Goal: Information Seeking & Learning: Learn about a topic

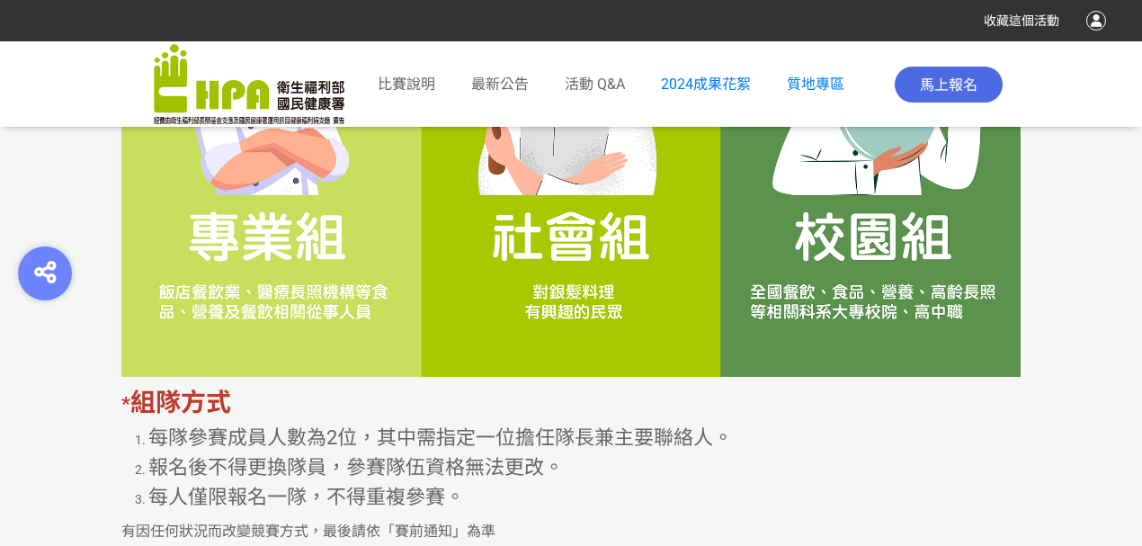
drag, startPoint x: 899, startPoint y: 443, endPoint x: 398, endPoint y: 276, distance: 527.9
click at [886, 433] on li "每隊參賽成員人數為2位，其中需指定一位擔任隊長兼主要聯絡人。" at bounding box center [584, 438] width 873 height 30
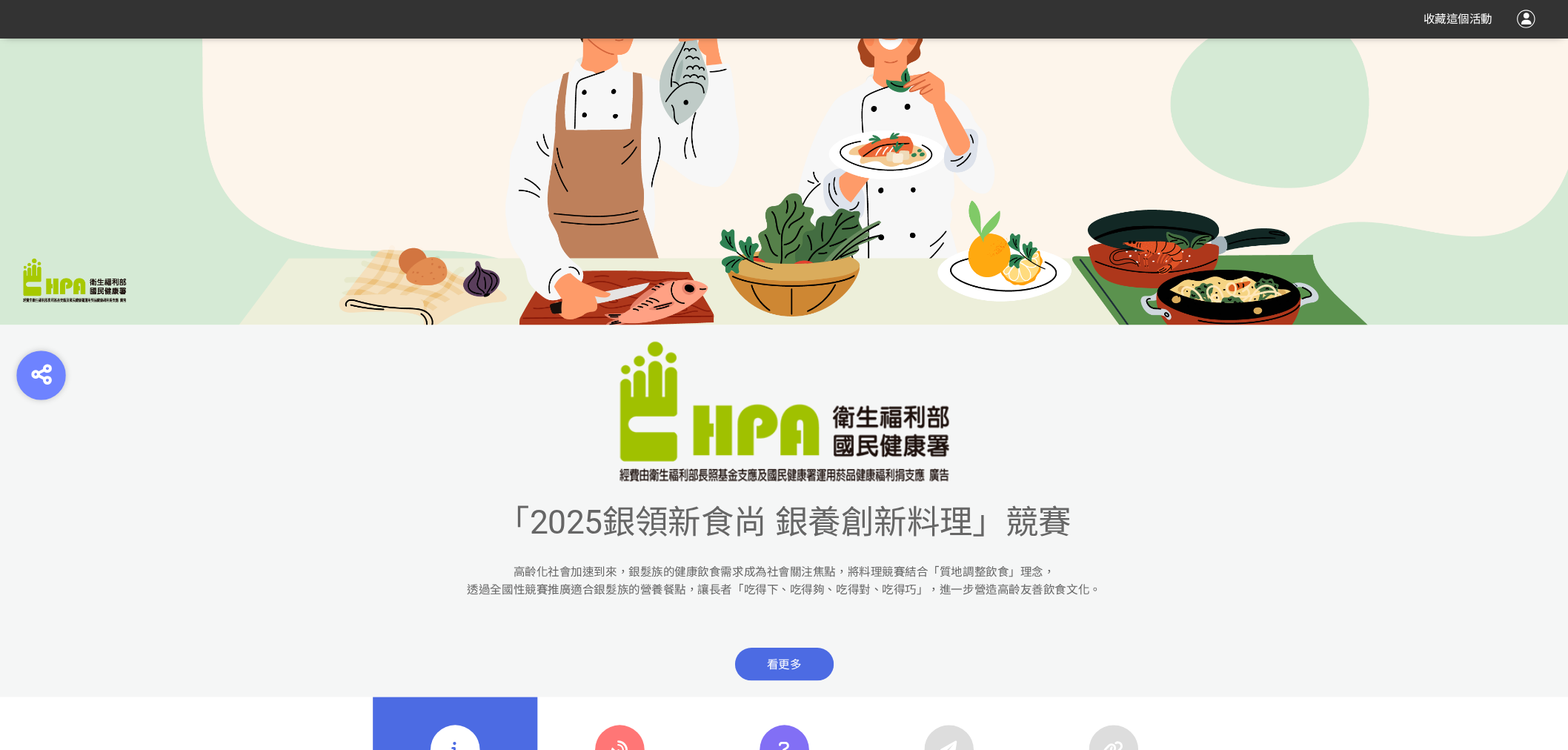
scroll to position [218, 0]
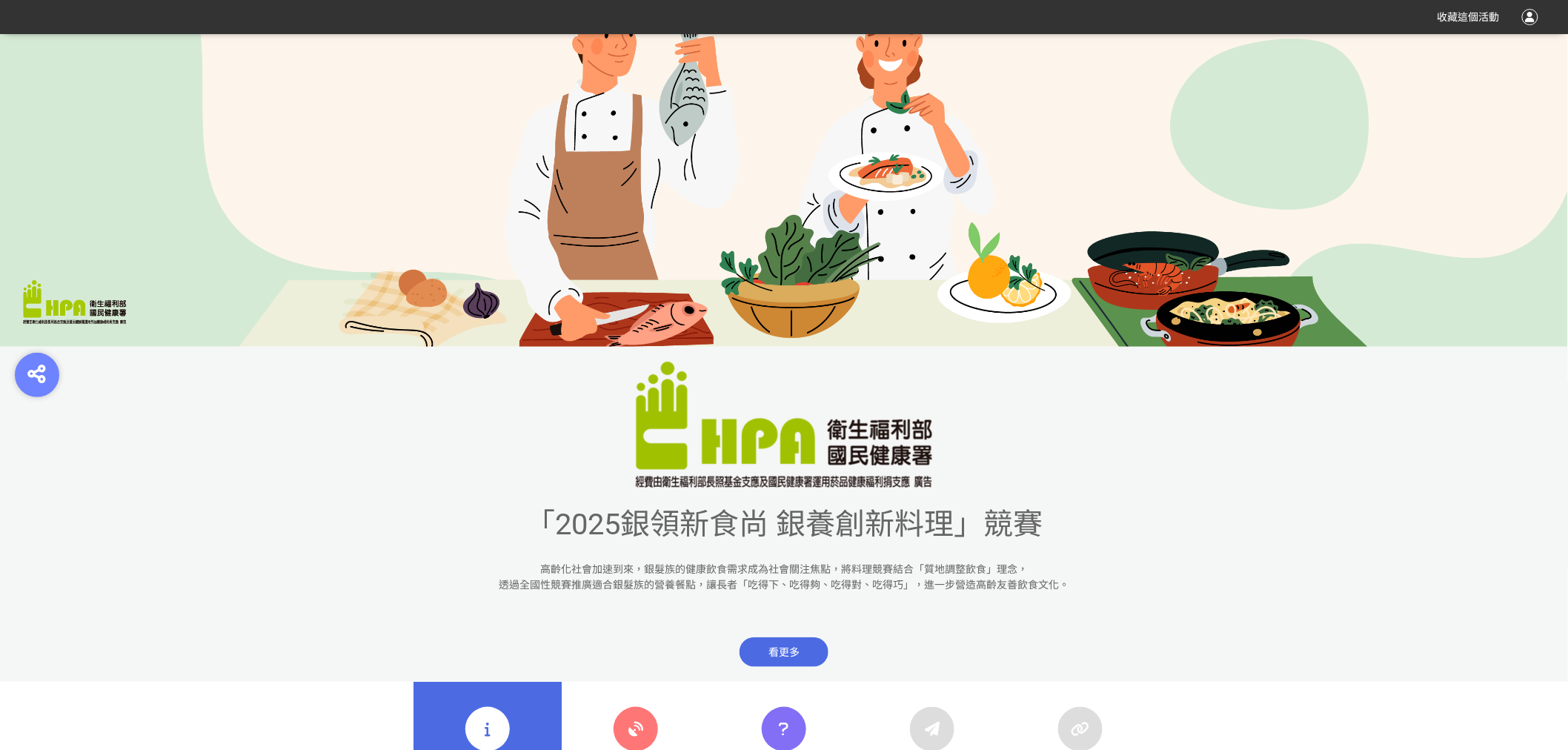
drag, startPoint x: 686, startPoint y: 21, endPoint x: 1135, endPoint y: 510, distance: 663.9
click at [940, 449] on div "「2025銀領新食尚 銀養創新料理」競賽" at bounding box center [784, 525] width 1568 height 45
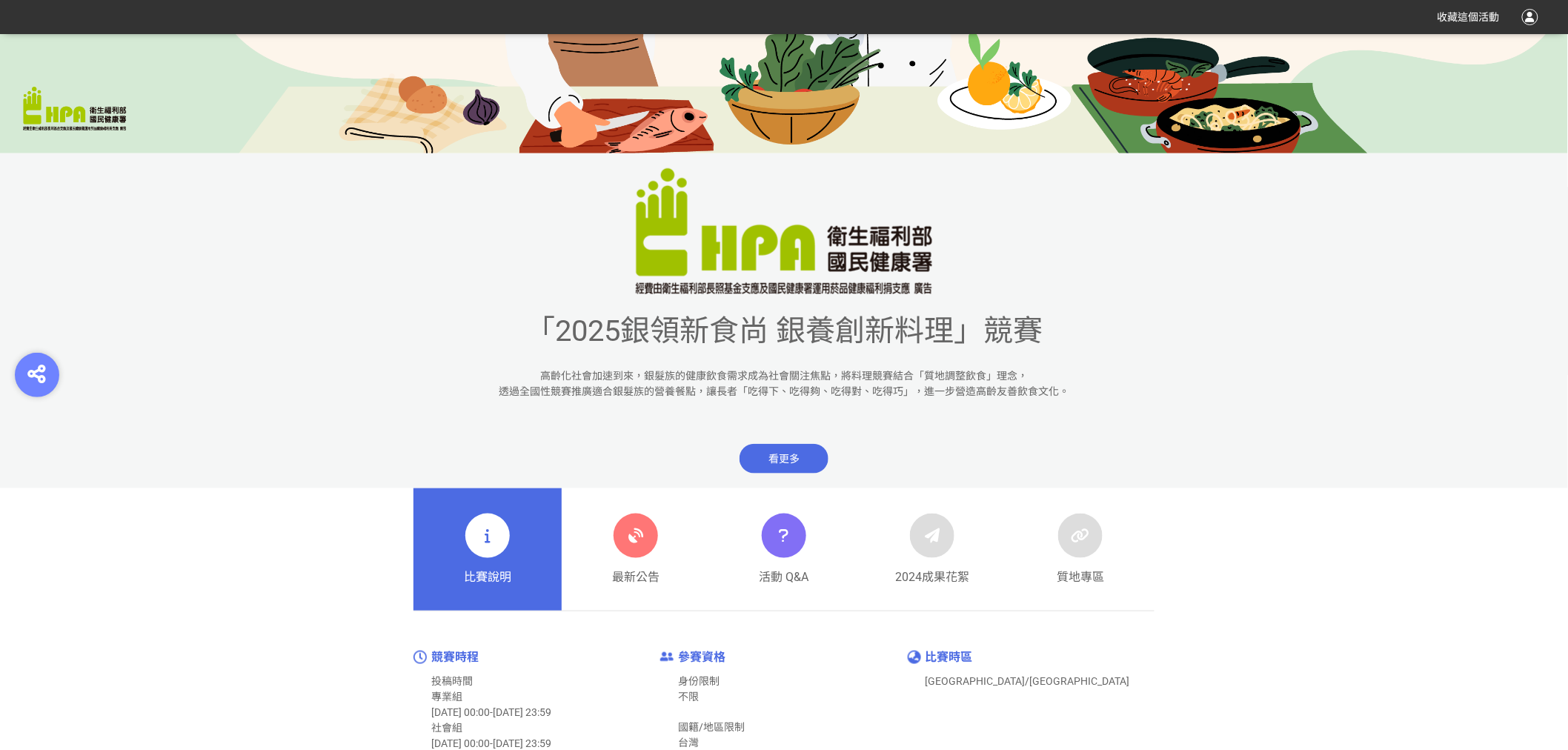
scroll to position [576, 0]
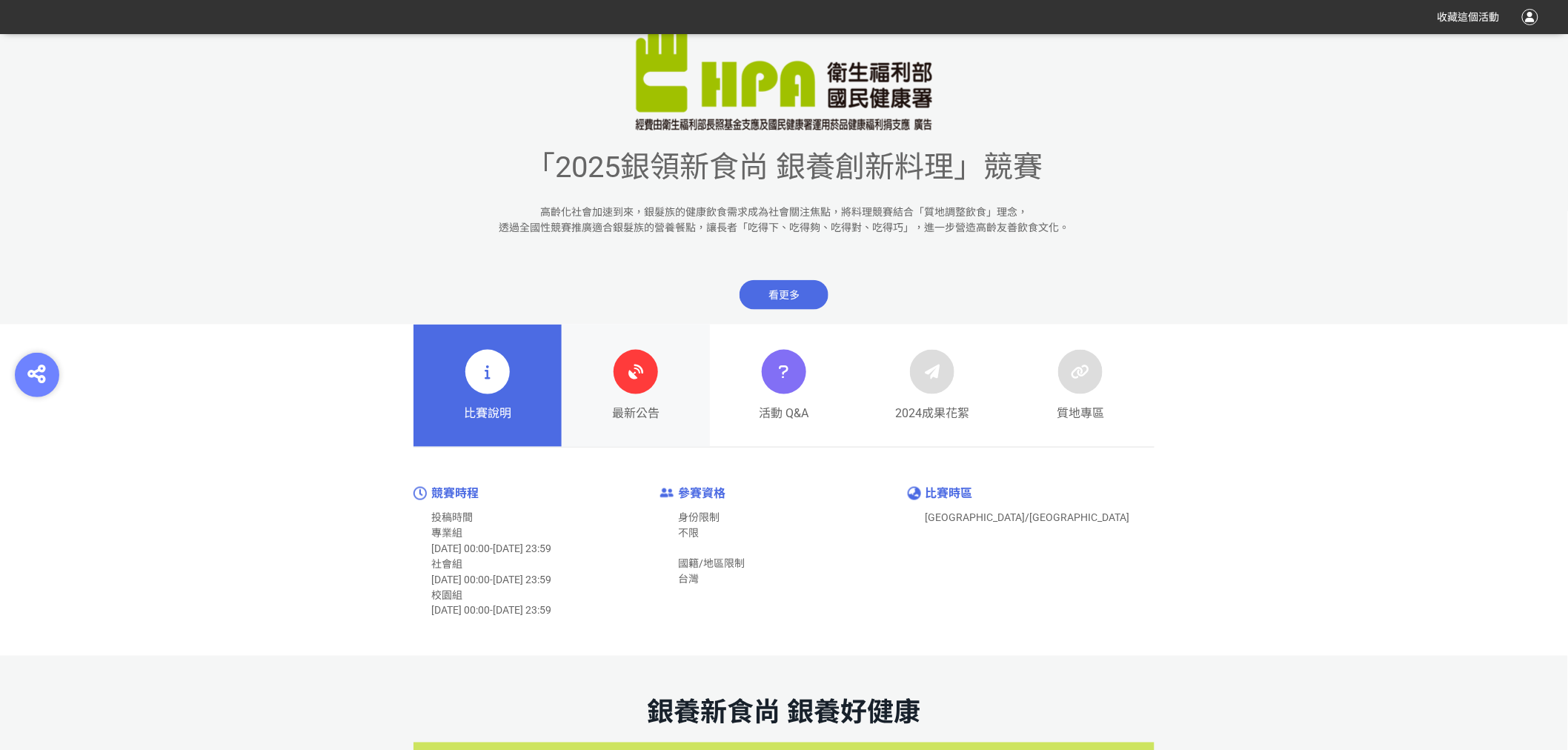
click at [631, 364] on icon at bounding box center [636, 372] width 26 height 26
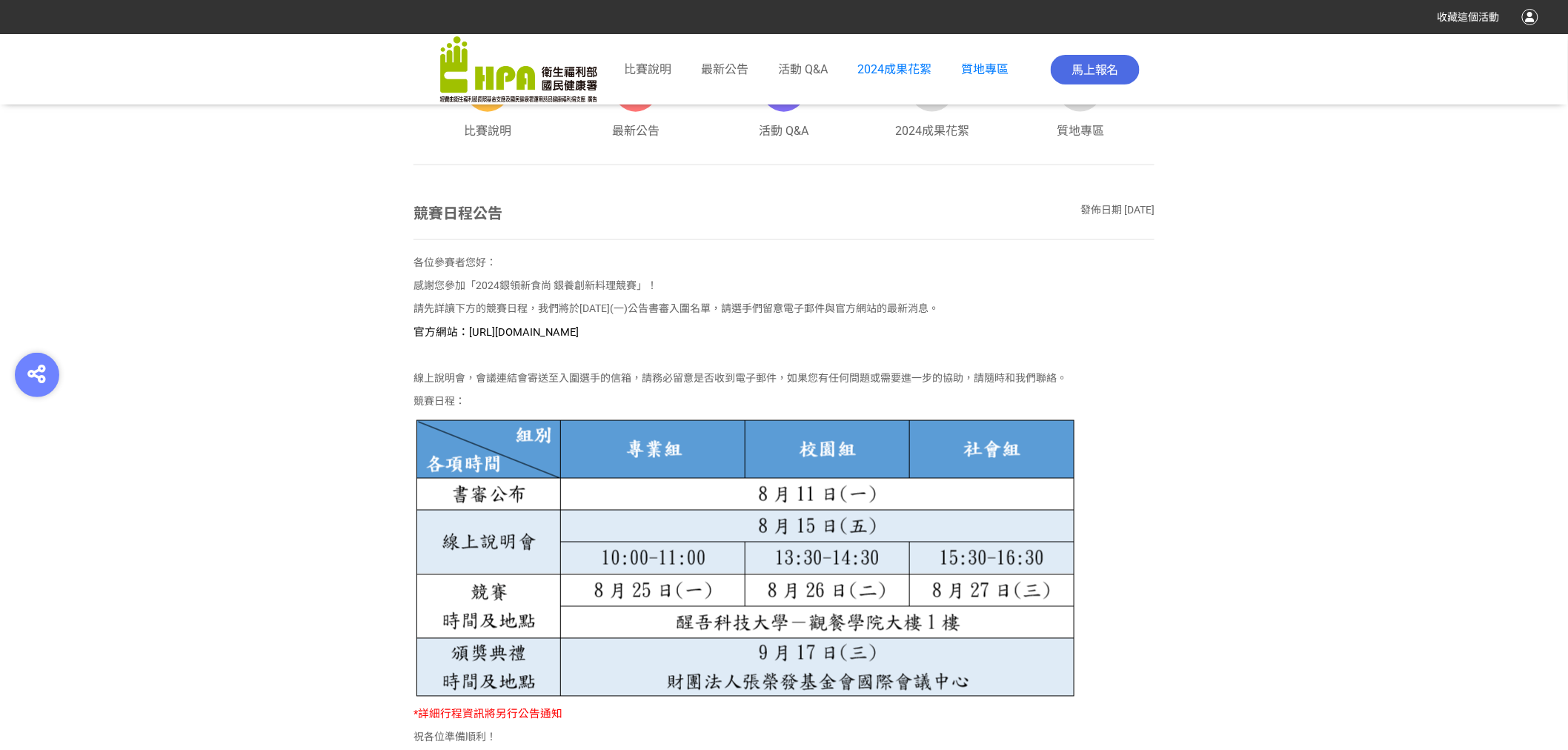
scroll to position [741, 0]
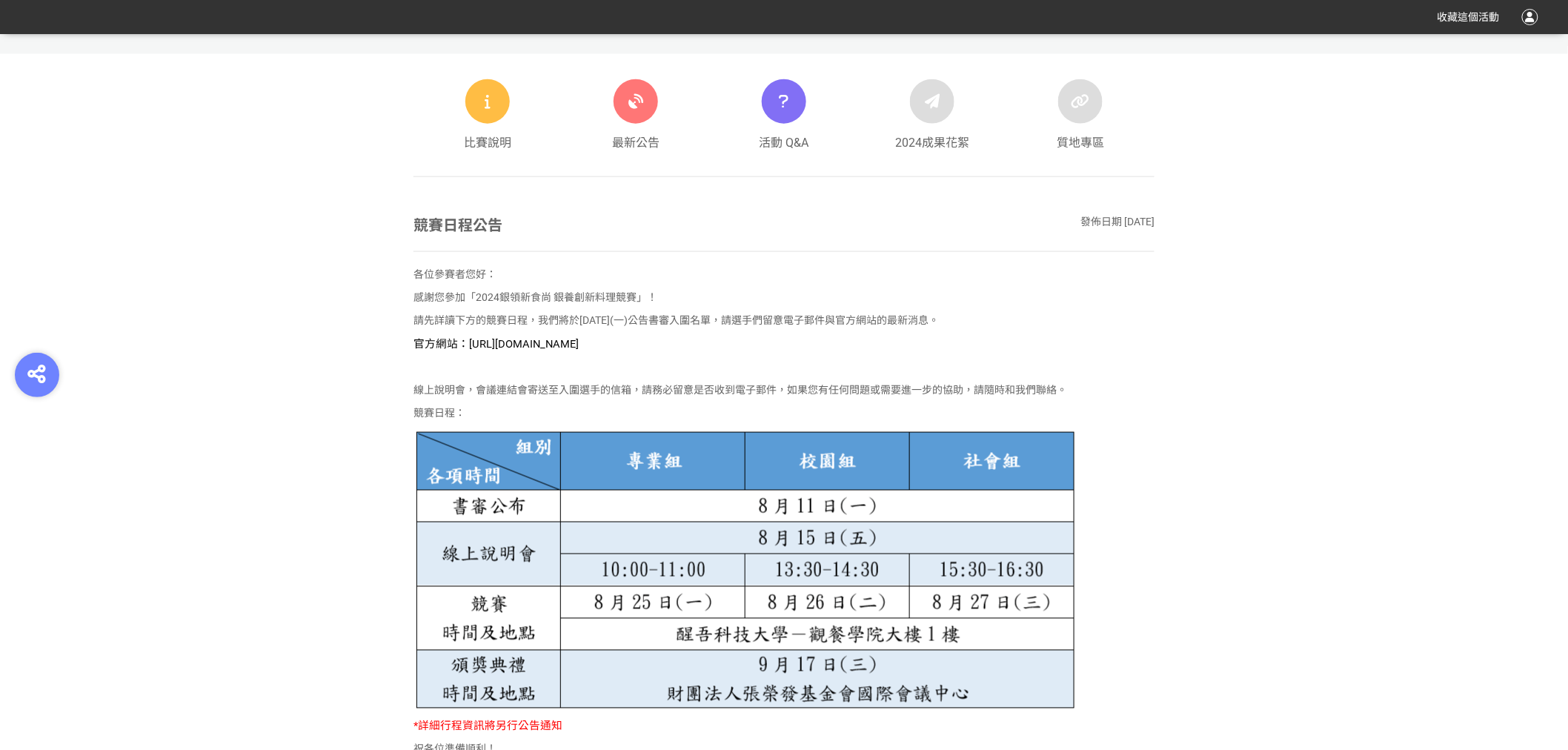
drag, startPoint x: 491, startPoint y: 343, endPoint x: 470, endPoint y: 345, distance: 21.1
click at [490, 343] on span "官方網站：[URL][DOMAIN_NAME]" at bounding box center [496, 344] width 166 height 13
drag, startPoint x: 468, startPoint y: 345, endPoint x: 683, endPoint y: 352, distance: 215.1
click at [683, 352] on p "官方網站：[URL][DOMAIN_NAME]" at bounding box center [784, 344] width 741 height 16
click at [708, 345] on p "官方網站：[URL][DOMAIN_NAME]" at bounding box center [784, 344] width 741 height 16
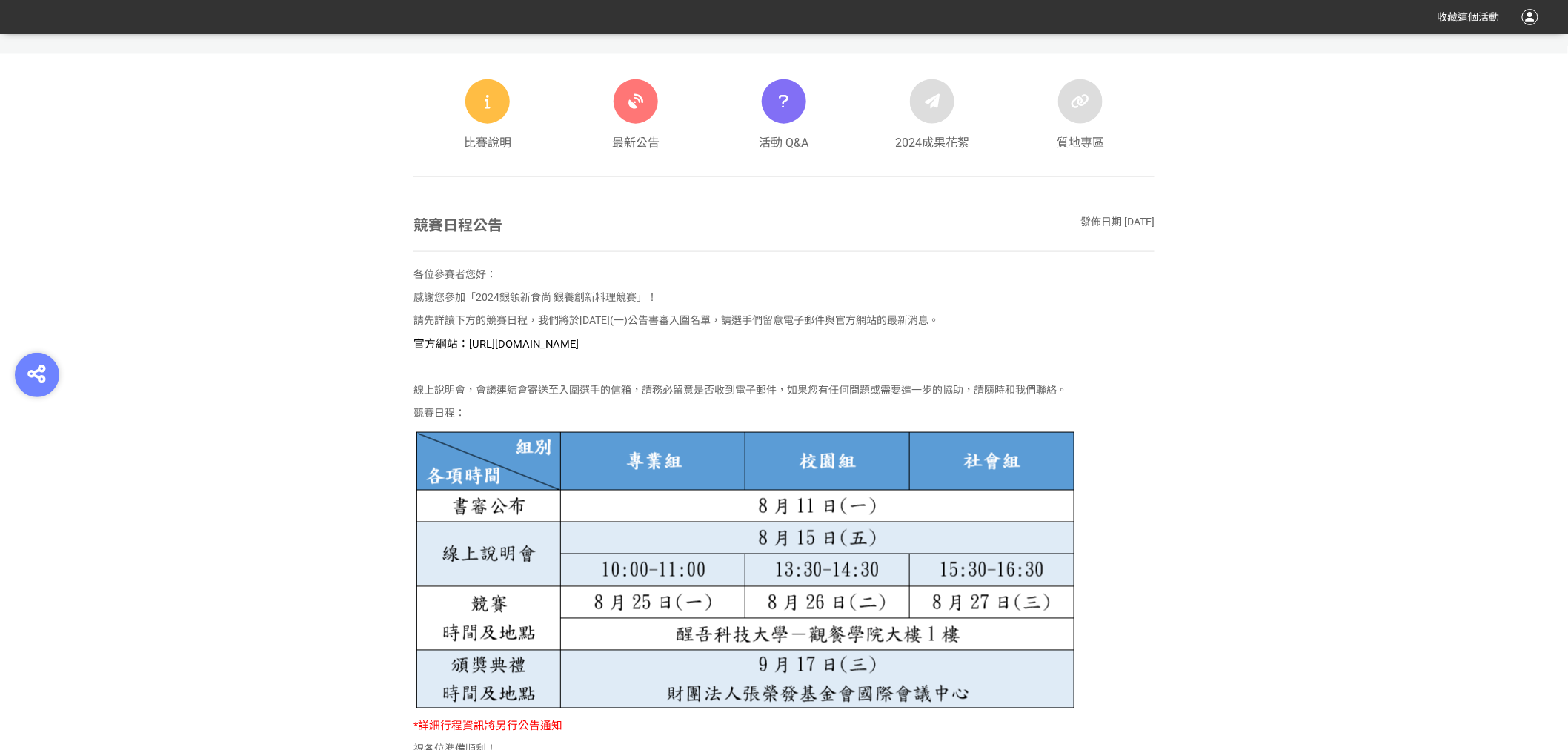
drag, startPoint x: 468, startPoint y: 342, endPoint x: 709, endPoint y: 345, distance: 241.0
click at [709, 345] on p "官方網站：[URL][DOMAIN_NAME]" at bounding box center [784, 344] width 741 height 16
copy span "[URL][DOMAIN_NAME]"
drag, startPoint x: 714, startPoint y: 335, endPoint x: 706, endPoint y: 313, distance: 23.4
click at [714, 335] on div "各位參賽者您好： 感謝您參加「2024銀領新食尚 銀養創新料理競賽」！ 請先詳讀下方的競賽日程，我們將於[DATE](一)公告書審入圍名單，請選手們留意電子郵…" at bounding box center [784, 516] width 741 height 498
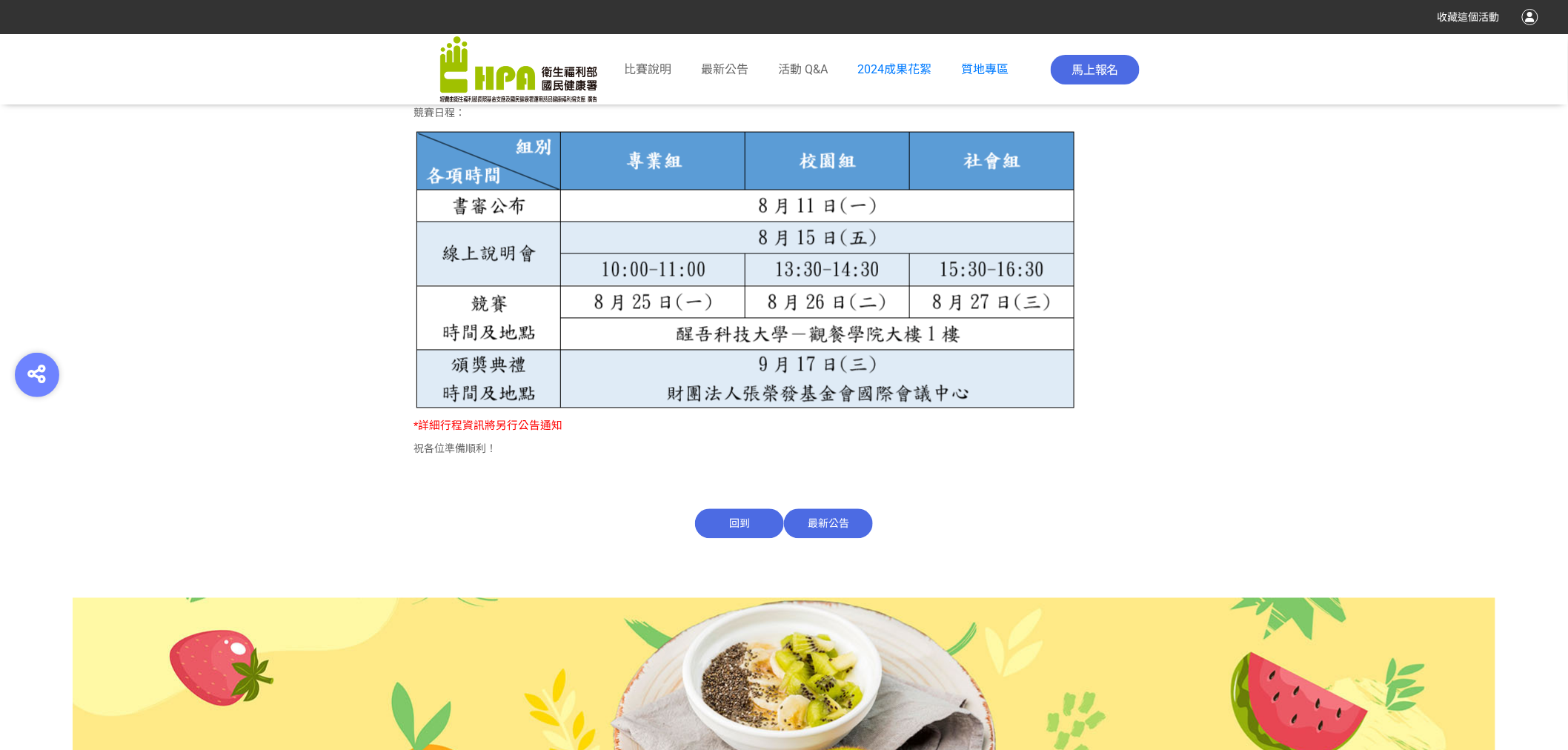
scroll to position [1102, 0]
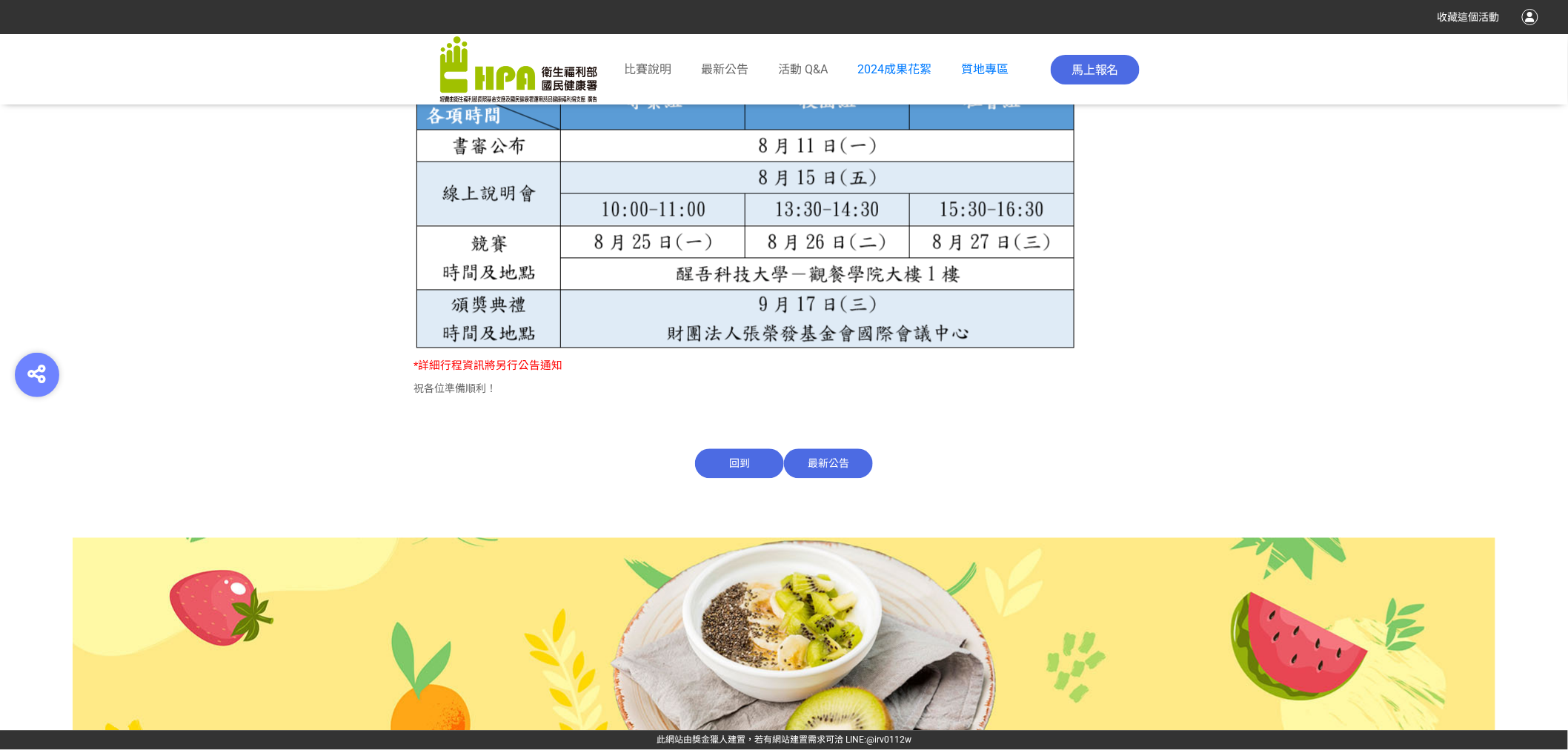
drag, startPoint x: 958, startPoint y: 439, endPoint x: 948, endPoint y: 442, distance: 10.4
click at [957, 439] on div "競賽日程公告 發佈日期 [DATE] 各位參賽者您好： 感謝您參加「2024銀領新食尚 銀養創新料理競賽」！ 請先詳讀下方的競賽日程，我們將於[DATE](一…" at bounding box center [784, 166] width 741 height 625
click at [815, 464] on span "最新公告" at bounding box center [829, 464] width 89 height 30
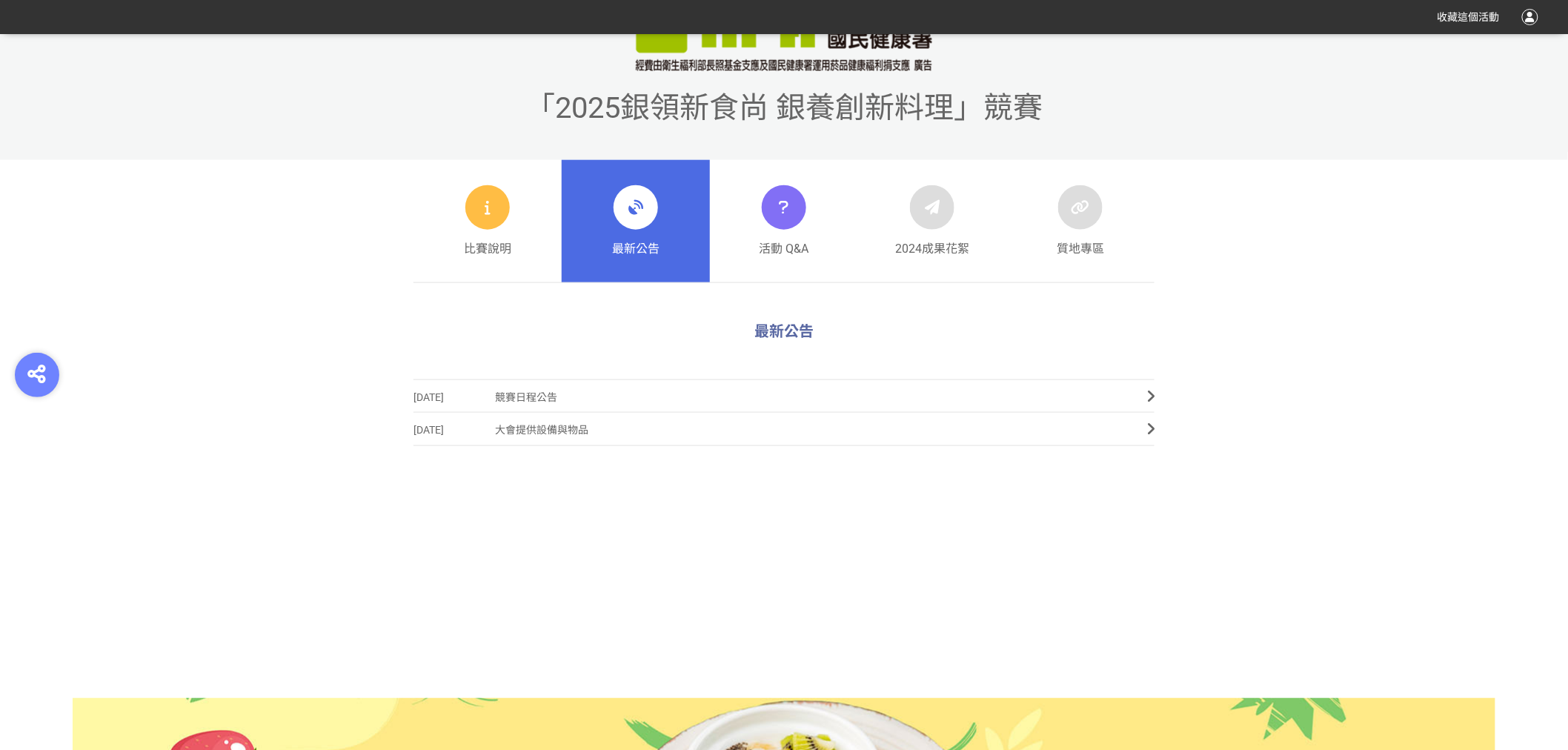
scroll to position [659, 0]
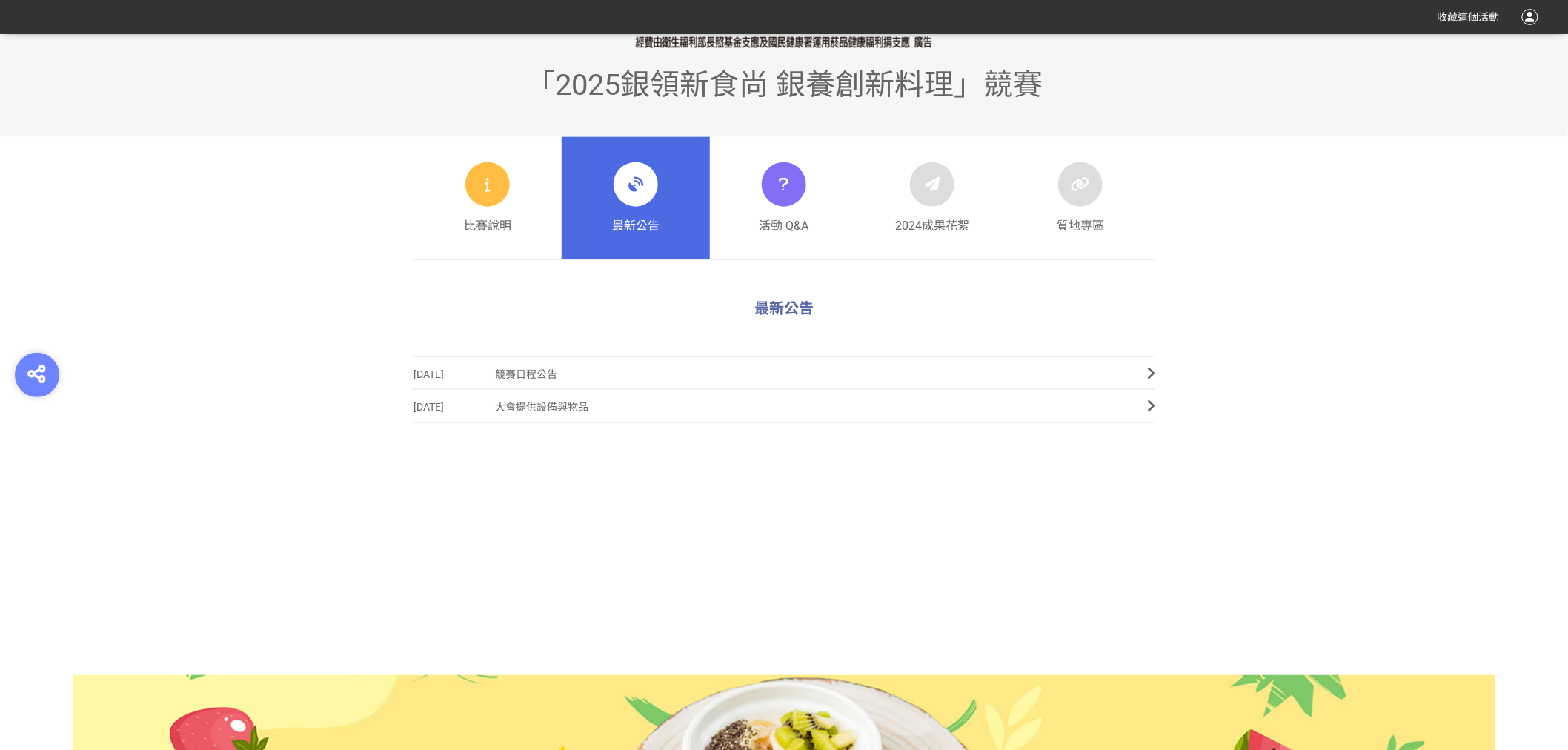
click at [561, 372] on span "競賽日程公告" at bounding box center [810, 374] width 630 height 33
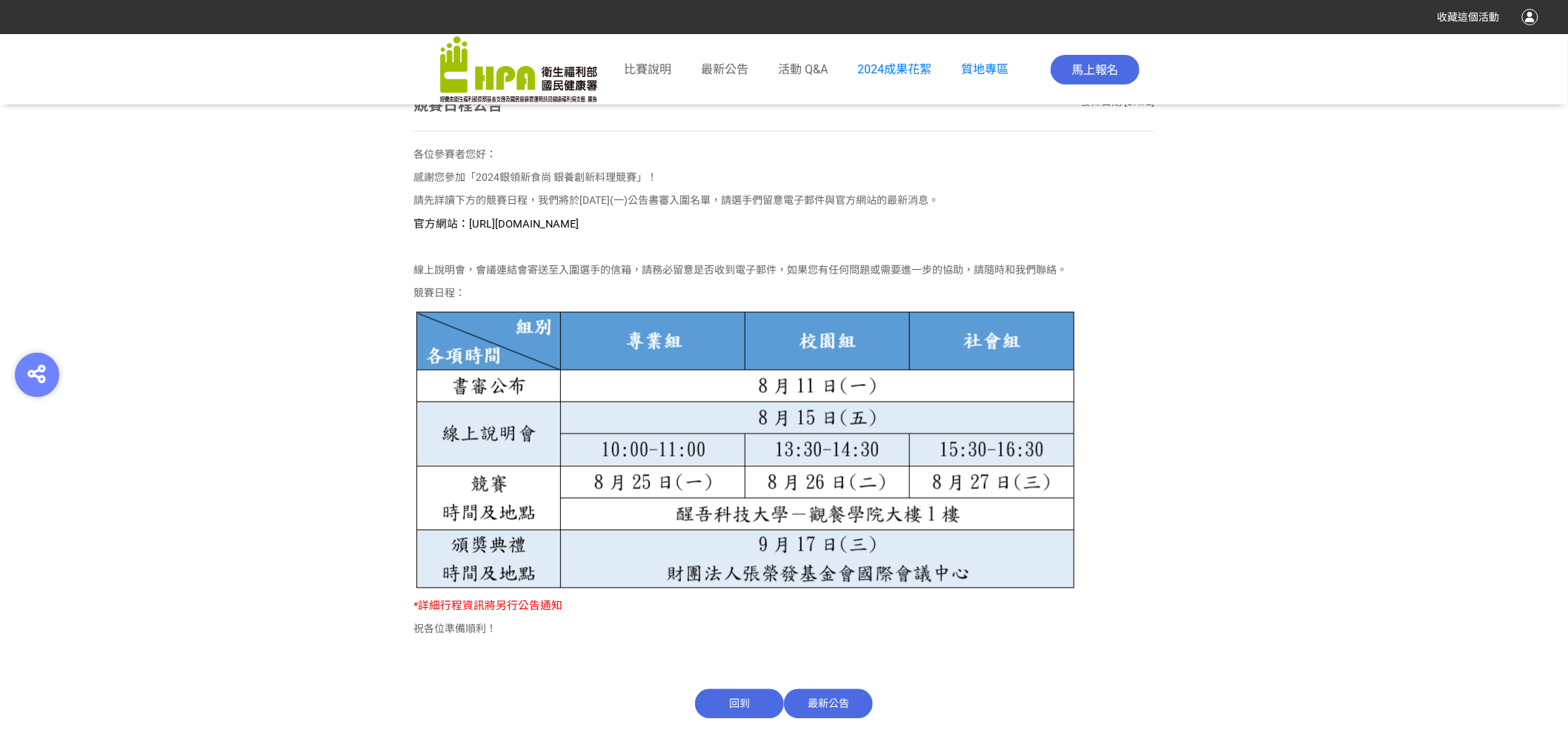
scroll to position [888, 0]
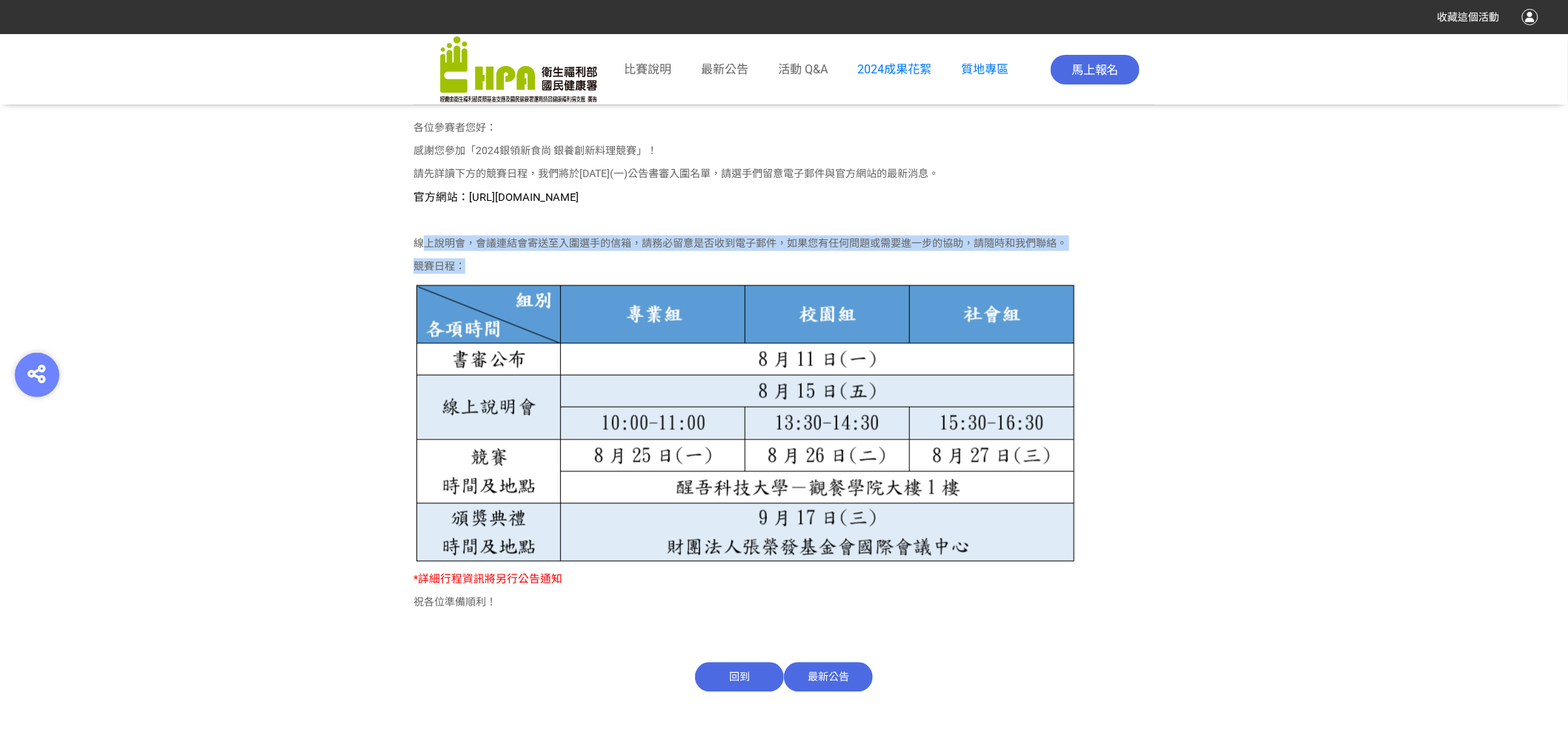
drag, startPoint x: 419, startPoint y: 246, endPoint x: 676, endPoint y: 256, distance: 257.2
click at [664, 253] on div "各位參賽者您好： 感謝您參加「2024銀領新食尚 銀養創新料理競賽」！ 請先詳讀下方的競賽日程，我們將於[DATE](一)公告書審入圍名單，請選手們留意電子郵…" at bounding box center [784, 369] width 741 height 498
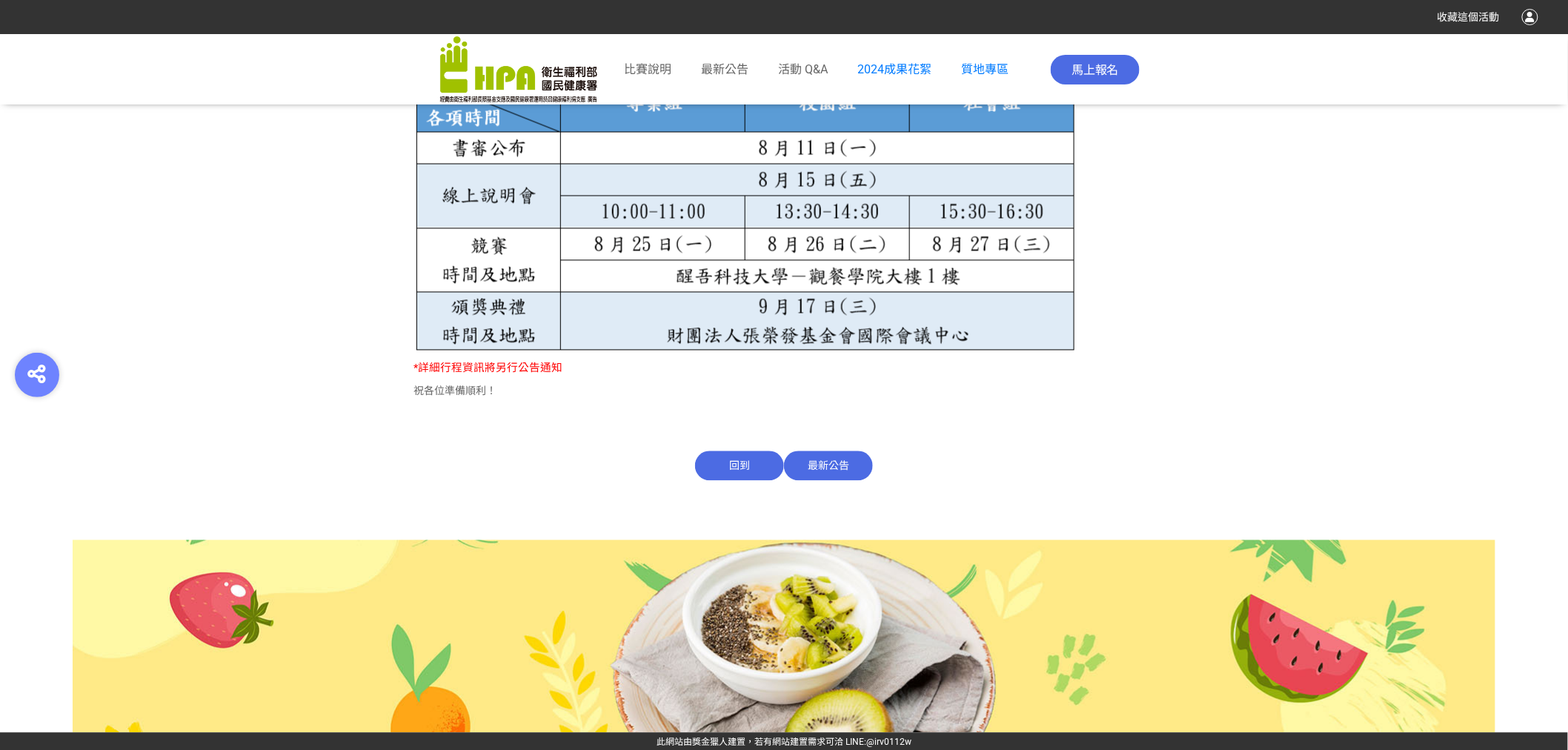
scroll to position [1102, 0]
